Goal: Information Seeking & Learning: Learn about a topic

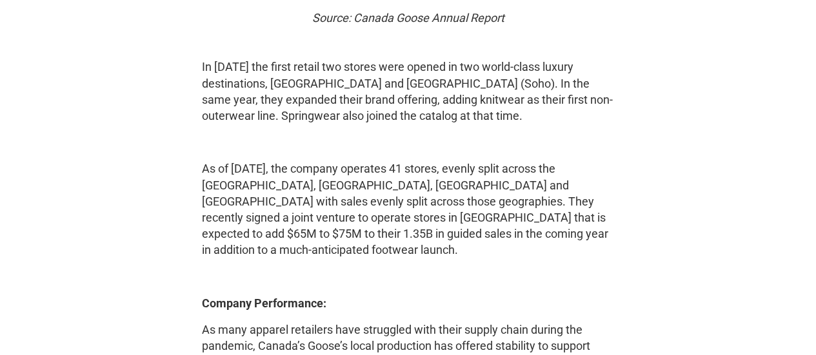
scroll to position [1893, 0]
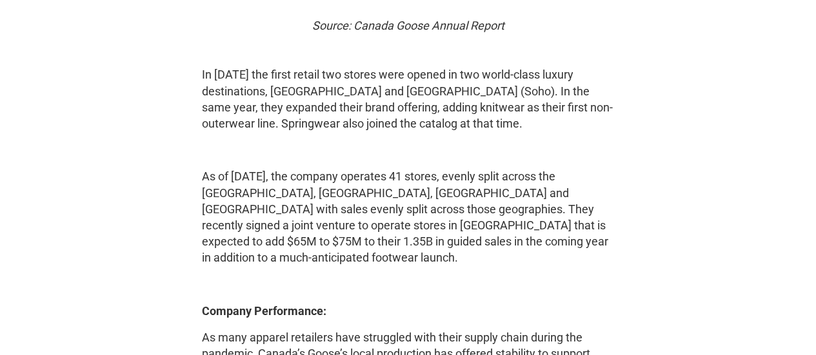
scroll to position [2175, 0]
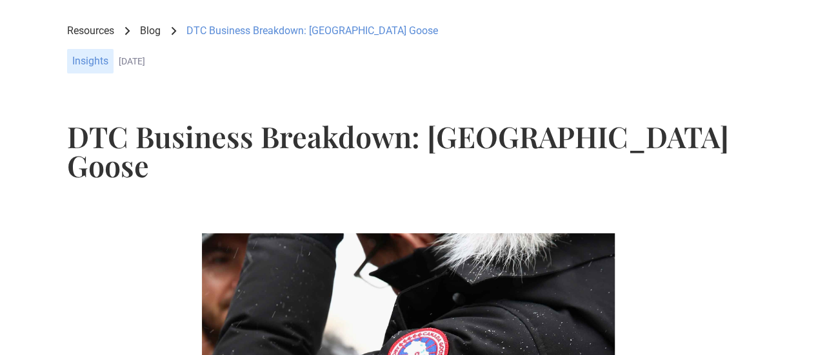
scroll to position [0, 0]
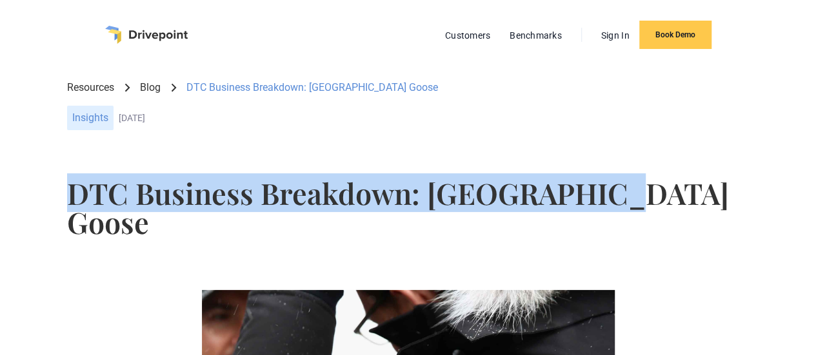
drag, startPoint x: 534, startPoint y: 237, endPoint x: 36, endPoint y: 195, distance: 499.6
copy h1 "DTC Business Breakdown: [GEOGRAPHIC_DATA] Goose"
